Goal: Navigation & Orientation: Understand site structure

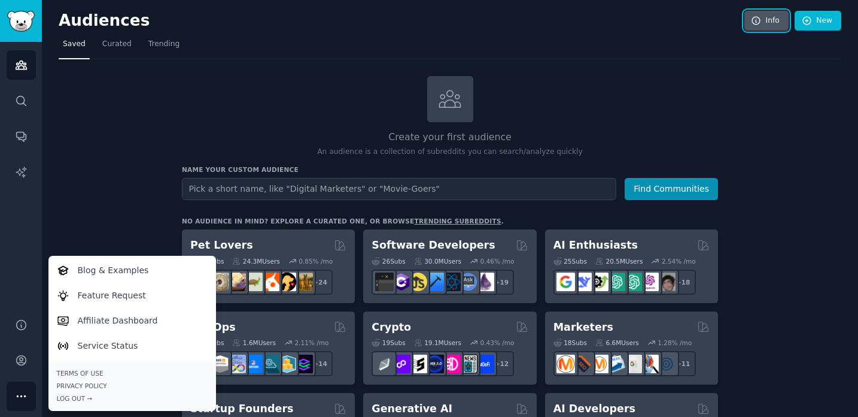
click at [764, 25] on link "Info" at bounding box center [767, 21] width 44 height 20
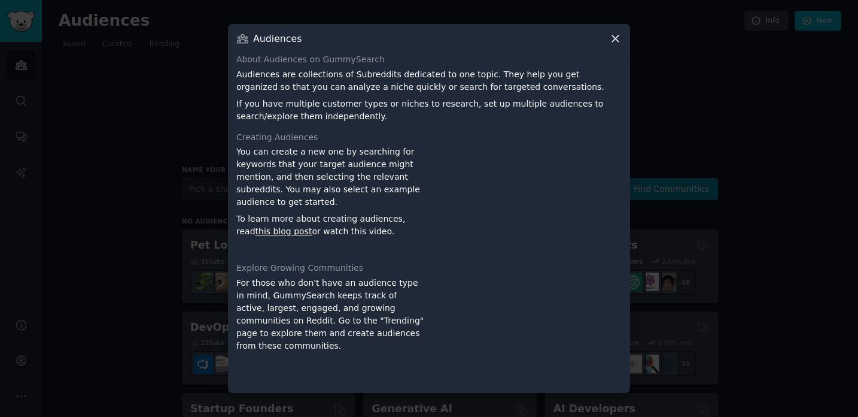
click at [616, 37] on icon at bounding box center [615, 39] width 7 height 7
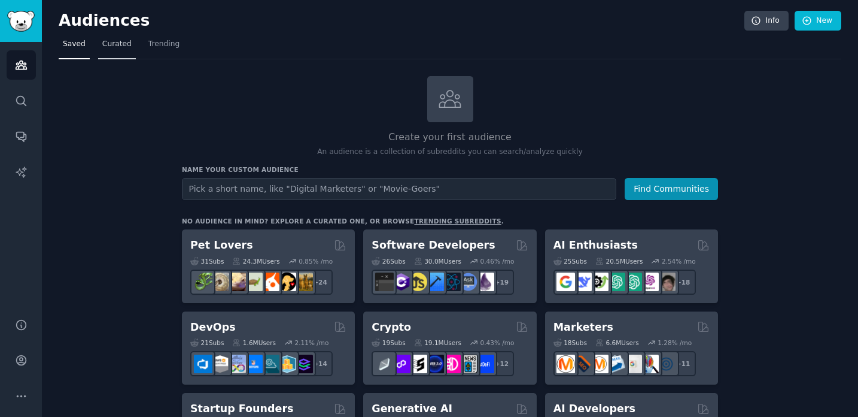
click at [115, 48] on span "Curated" at bounding box center [116, 44] width 29 height 11
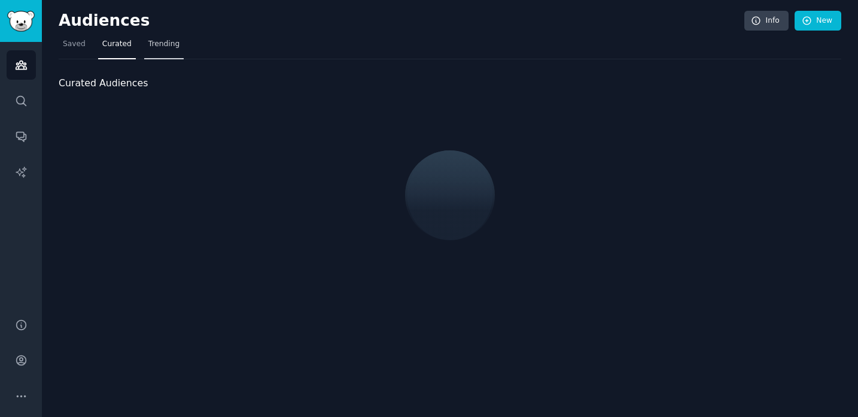
click at [163, 48] on span "Trending" at bounding box center [163, 44] width 31 height 11
